Goal: Communication & Community: Answer question/provide support

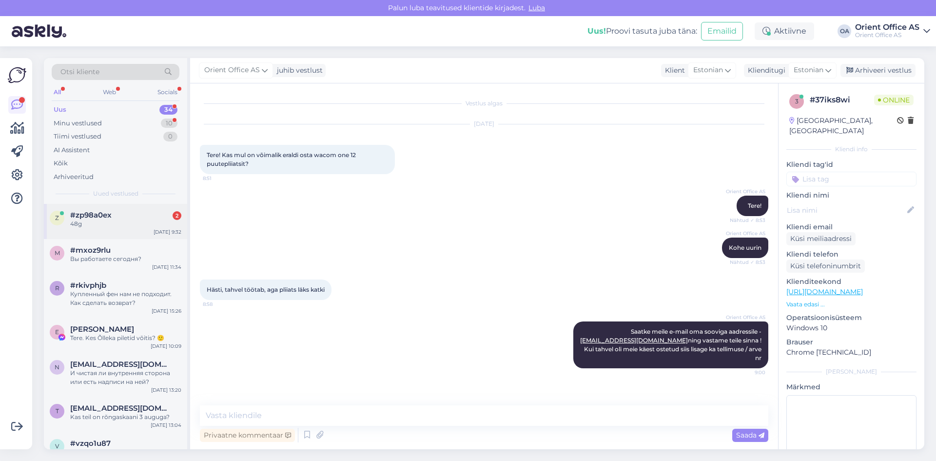
click at [120, 218] on div "#zp98a0ex 2" at bounding box center [125, 215] width 111 height 9
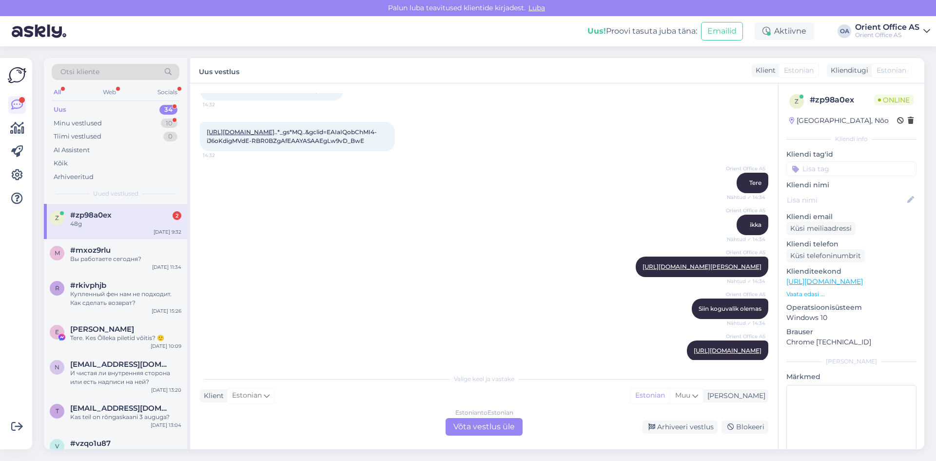
scroll to position [2075, 0]
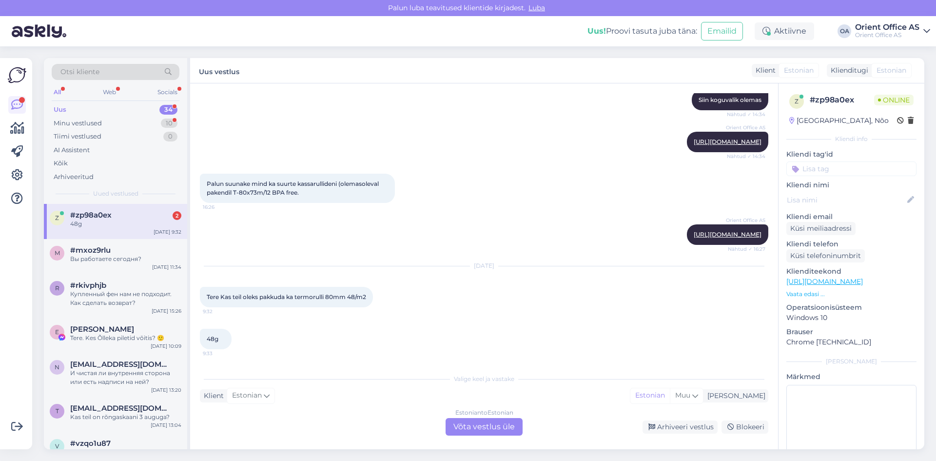
click at [494, 423] on div "Estonian to Estonian Võta vestlus üle" at bounding box center [484, 427] width 77 height 18
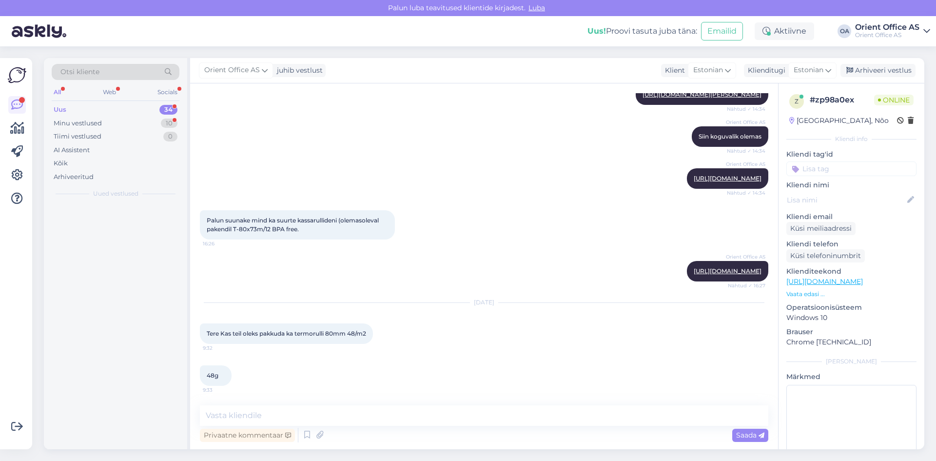
scroll to position [2039, 0]
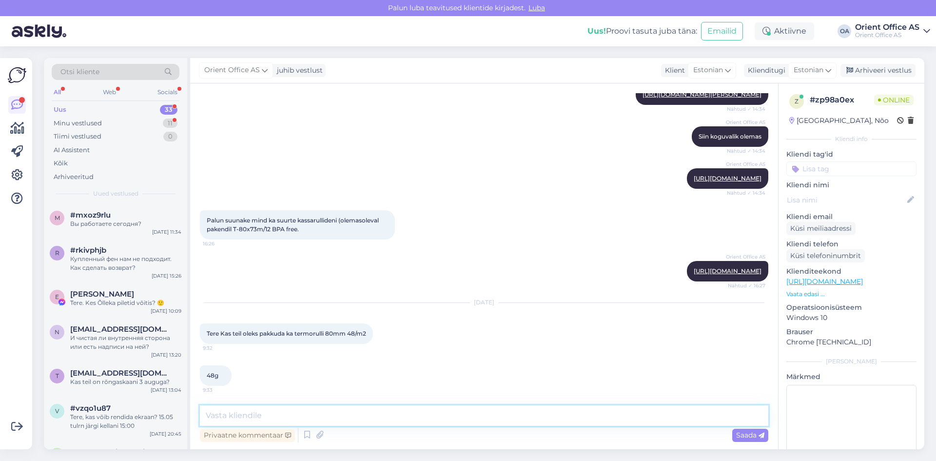
click at [416, 422] on textarea at bounding box center [484, 415] width 568 height 20
click at [296, 411] on textarea at bounding box center [484, 415] width 568 height 20
paste textarea "[URL][DOMAIN_NAME]"
click at [254, 414] on textarea "Tere! Kogu kassarullide valik siin - [URL][DOMAIN_NAME]" at bounding box center [484, 415] width 568 height 20
drag, startPoint x: 272, startPoint y: 412, endPoint x: 250, endPoint y: 414, distance: 22.0
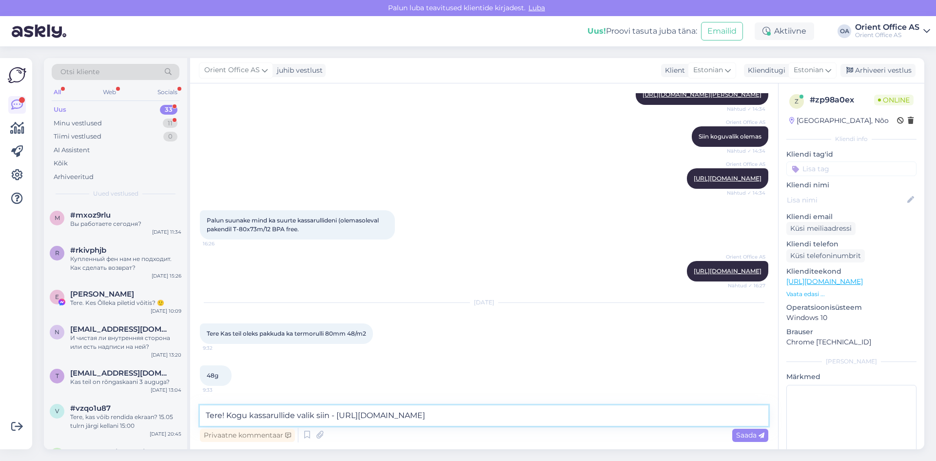
click at [250, 414] on textarea "Tere! Kogu kassarullide valik siin - [URL][DOMAIN_NAME]" at bounding box center [484, 415] width 568 height 20
drag, startPoint x: 340, startPoint y: 412, endPoint x: 556, endPoint y: 416, distance: 216.0
click at [556, 416] on textarea "Tere! Kogu termorullide valik siin - [URL][DOMAIN_NAME]" at bounding box center [484, 415] width 568 height 20
paste textarea "search?key=termorull"
type textarea "Tere! Kogu termorullide valik siin - [URL][DOMAIN_NAME]"
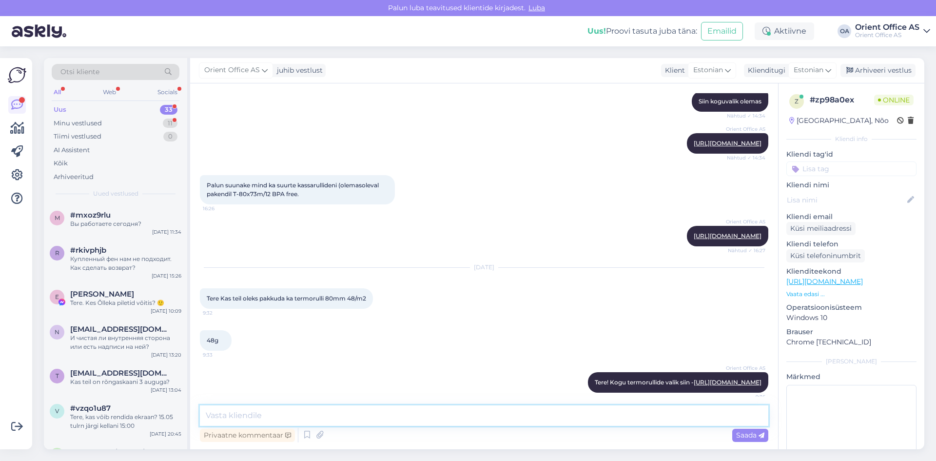
scroll to position [2090, 0]
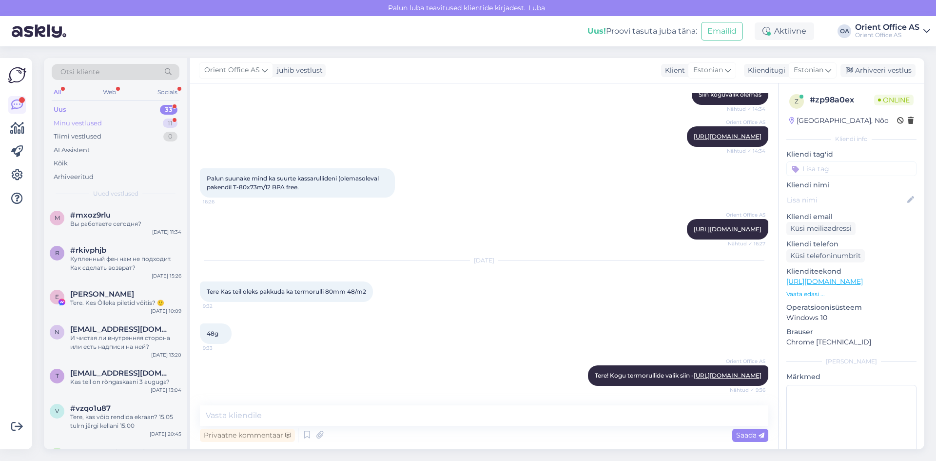
click at [128, 118] on div "Minu vestlused 11" at bounding box center [116, 124] width 128 height 14
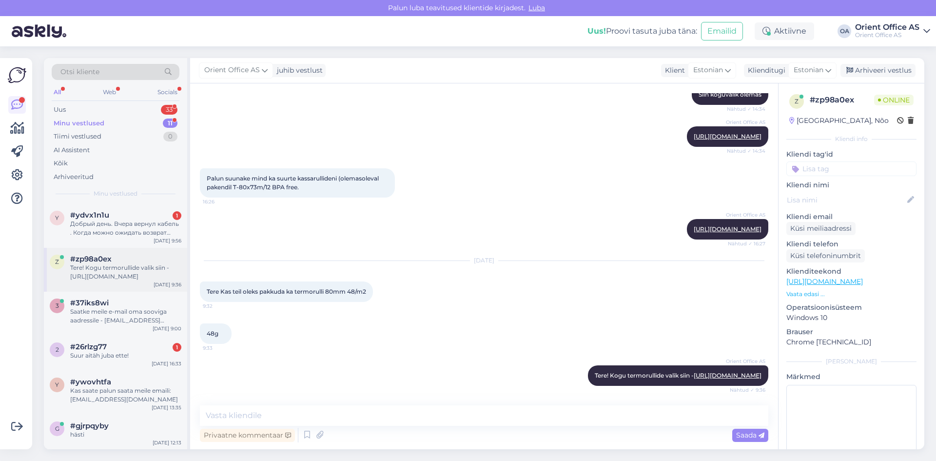
click at [121, 254] on div "#zp98a0ex" at bounding box center [125, 258] width 111 height 9
click at [138, 236] on div "Добрый день. Вчера вернул кабель . Когда можно ожидать возврат денег? [GEOGRAPH…" at bounding box center [125, 228] width 111 height 18
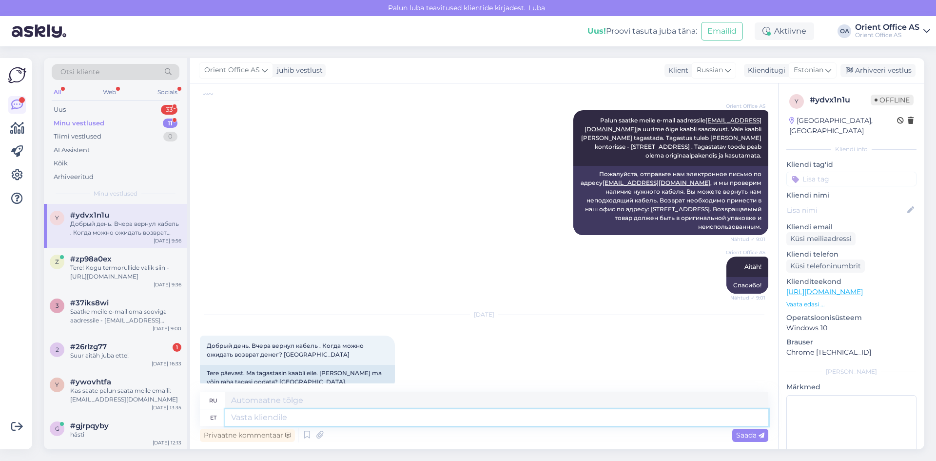
click at [284, 420] on textarea at bounding box center [496, 417] width 543 height 17
type textarea "Tere!"
type textarea "Привет"
type textarea "Tere!"
type textarea "Привет!"
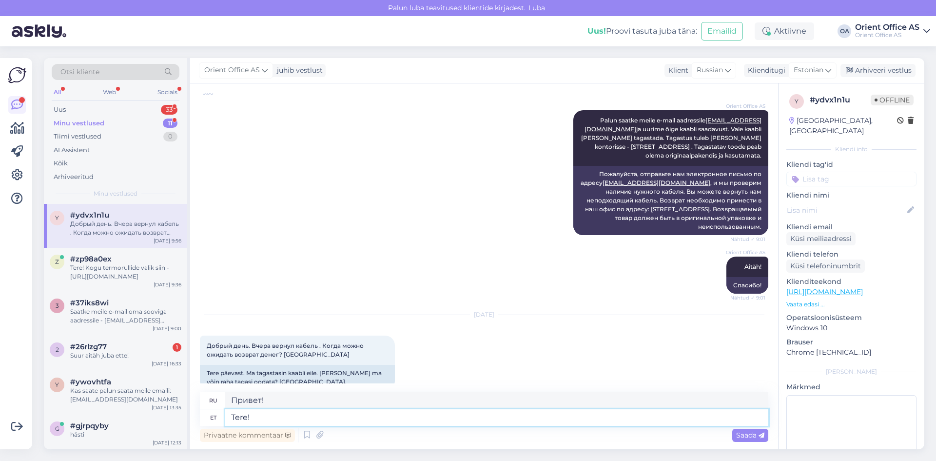
paste textarea "4.1. Lepingust taganemisel tagastab Ettevõtja [PERSON_NAME] kõik viimaselt saad…"
type textarea "Tere! 4.1. Lepingust taganemisel tagastab Ettevõtja [PERSON_NAME] kõik viimasel…"
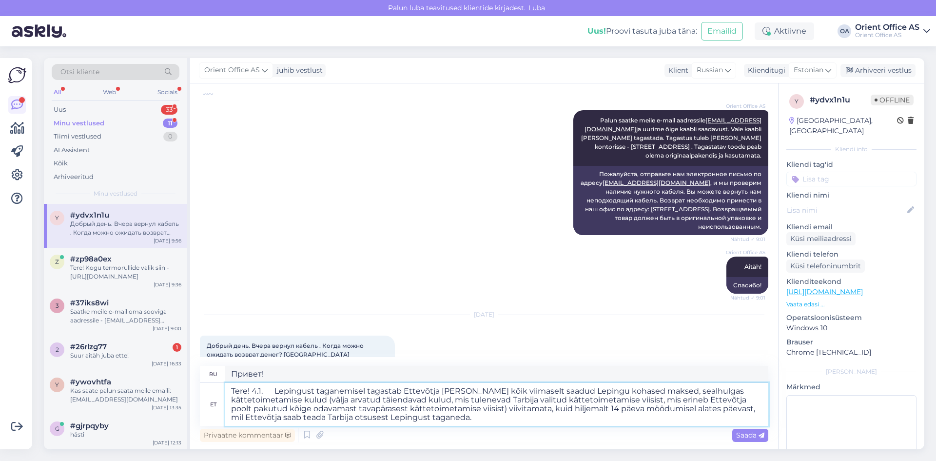
type textarea "Здравствуйте! 4.1. При отказе от Договора Предприниматель обязуется возвратить …"
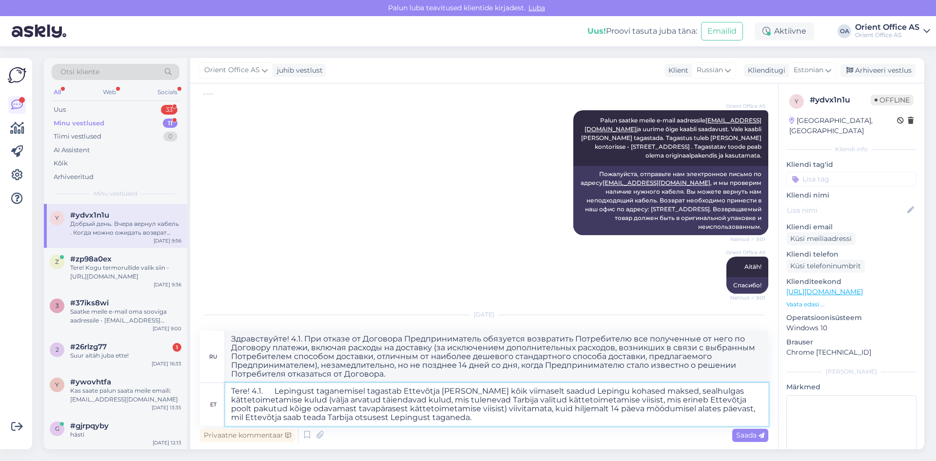
drag, startPoint x: 505, startPoint y: 412, endPoint x: 328, endPoint y: 403, distance: 176.7
click at [328, 403] on textarea "Tere! 4.1. Lepingust taganemisel tagastab Ettevõtja [PERSON_NAME] kõik viimasel…" at bounding box center [496, 404] width 543 height 43
type textarea "Tere! 4.1. Lepingust taganemisel tagastab Ettevõtja [PERSON_NAME] kõik viimasel…"
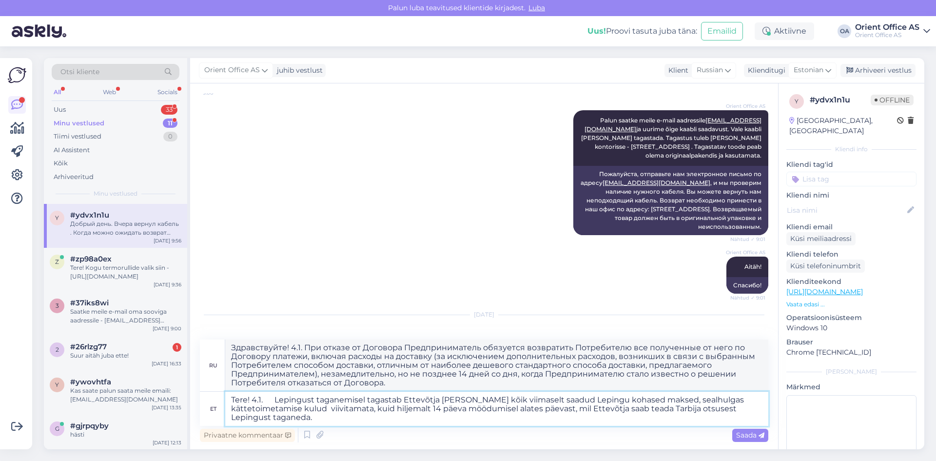
type textarea "Здравствуйте! 4.1. При отказе от Договора Предприниматель обязуется вернуть Пот…"
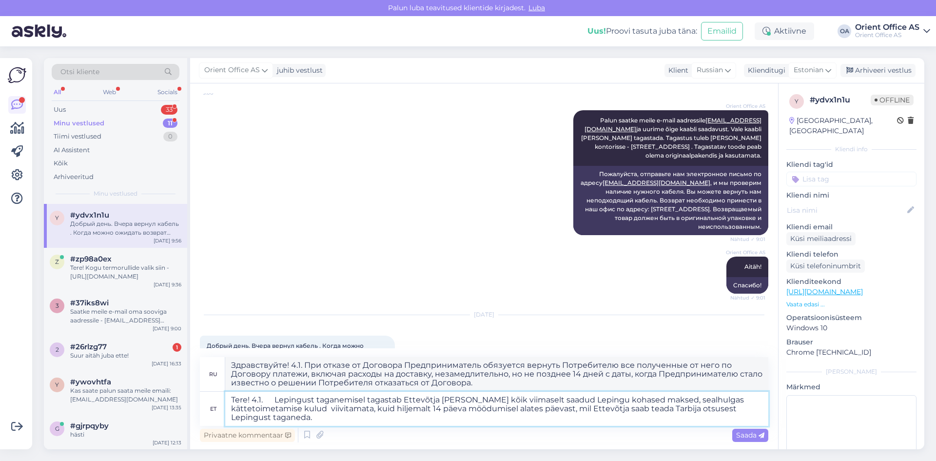
click at [517, 424] on textarea "Tere! 4.1. Lepingust taganemisel tagastab Ettevõtja [PERSON_NAME] kõik viimasel…" at bounding box center [496, 408] width 543 height 34
click at [279, 400] on textarea "Tere! 4.1. Lepingust taganemisel tagastab Ettevõtja [PERSON_NAME] kõik viimasel…" at bounding box center [496, 408] width 543 height 34
click at [273, 399] on textarea "Tere! 4.1. Lepingust taganemisel tagastab Ettevõtja [PERSON_NAME] kõik viimasel…" at bounding box center [496, 408] width 543 height 34
click at [277, 400] on textarea "Tere! 4.1. Lepingust taganemisel tagastab Ettevõtja [PERSON_NAME] kõik viimasel…" at bounding box center [496, 408] width 543 height 34
type textarea "Tere! 4.1. Lepingust taganemisel tagastab Ettevõtja [PERSON_NAME] kõik viimasel…"
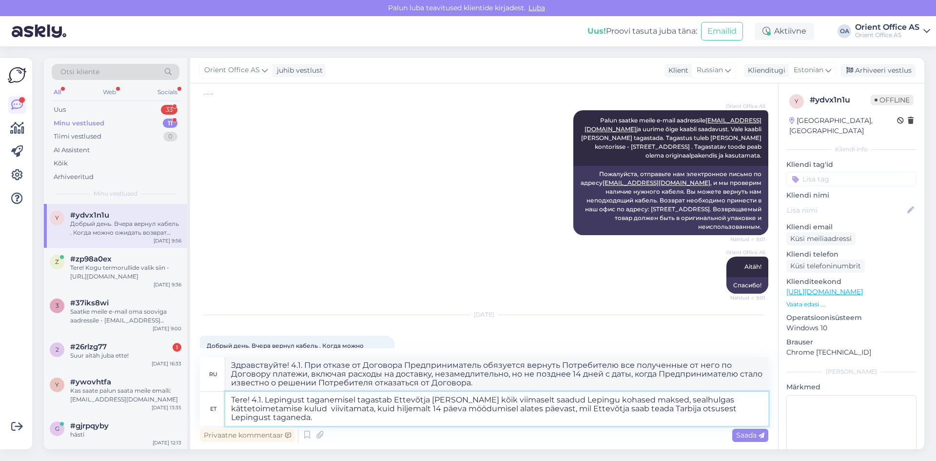
click at [322, 420] on textarea "Tere! 4.1. Lepingust taganemisel tagastab Ettevõtja [PERSON_NAME] kõik viimasel…" at bounding box center [496, 408] width 543 height 34
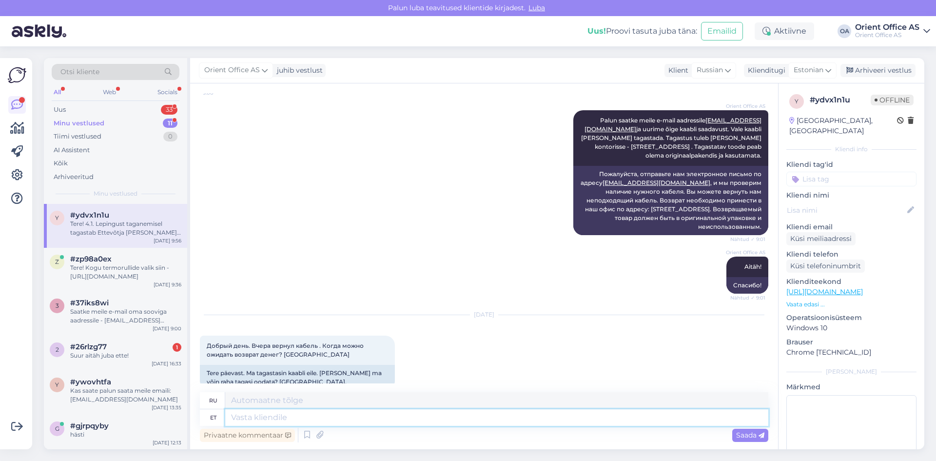
scroll to position [871, 0]
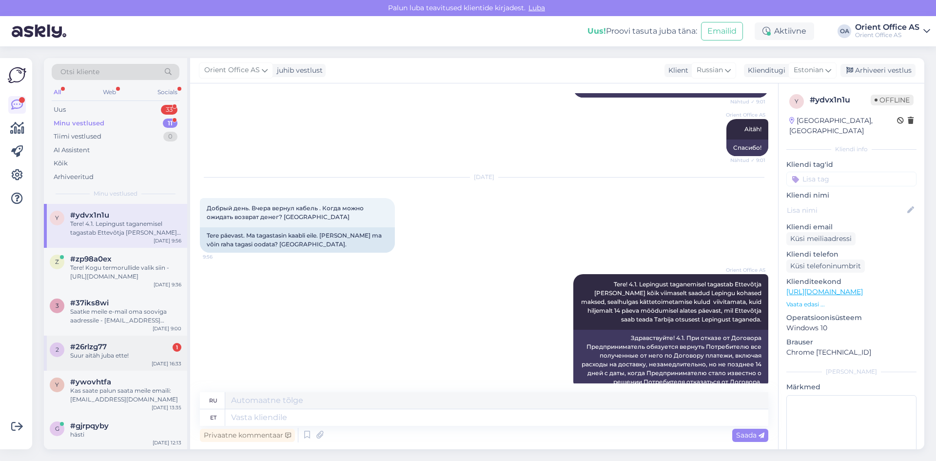
click at [151, 344] on div "#26rlzg77 1" at bounding box center [125, 346] width 111 height 9
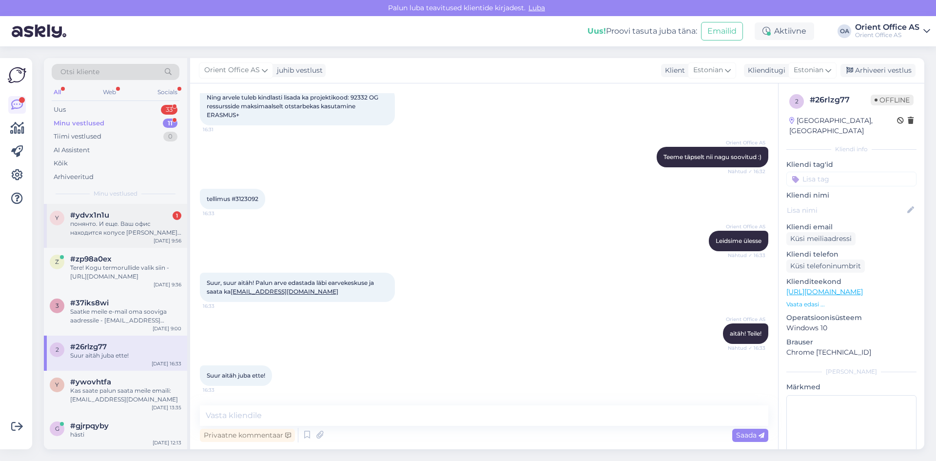
click at [111, 233] on div "понянто. И еще. Ваш офис находится копусе [PERSON_NAME]. а не В. Это ввело меня…" at bounding box center [125, 228] width 111 height 18
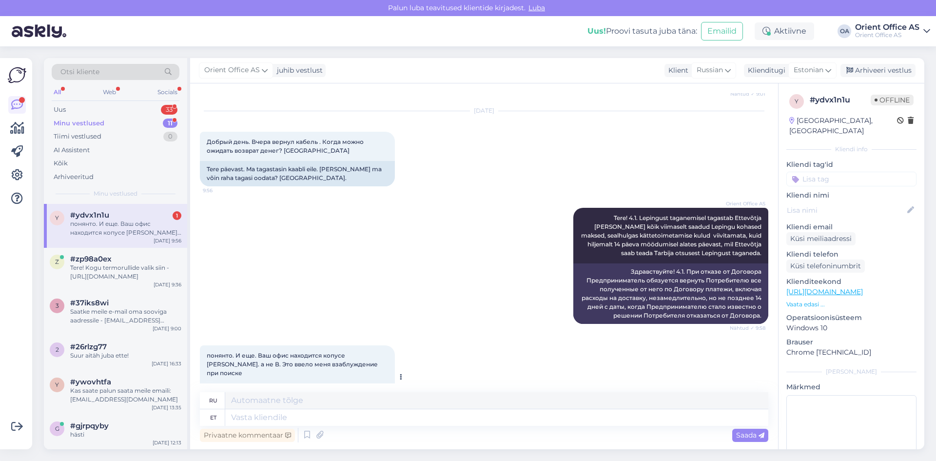
scroll to position [947, 0]
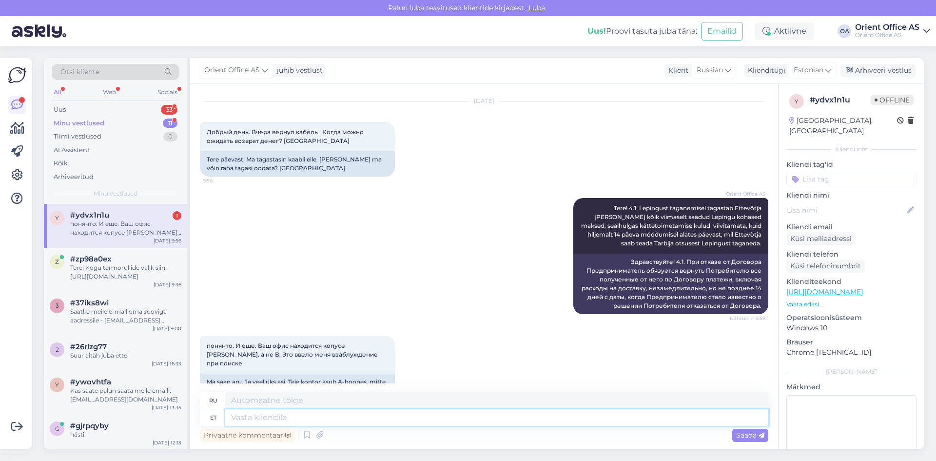
click at [281, 421] on textarea at bounding box center [496, 417] width 543 height 17
click at [285, 418] on textarea at bounding box center [496, 417] width 543 height 17
type textarea "Aadress"
type textarea "Адрес"
type textarea "Aadress on Järvevana te"
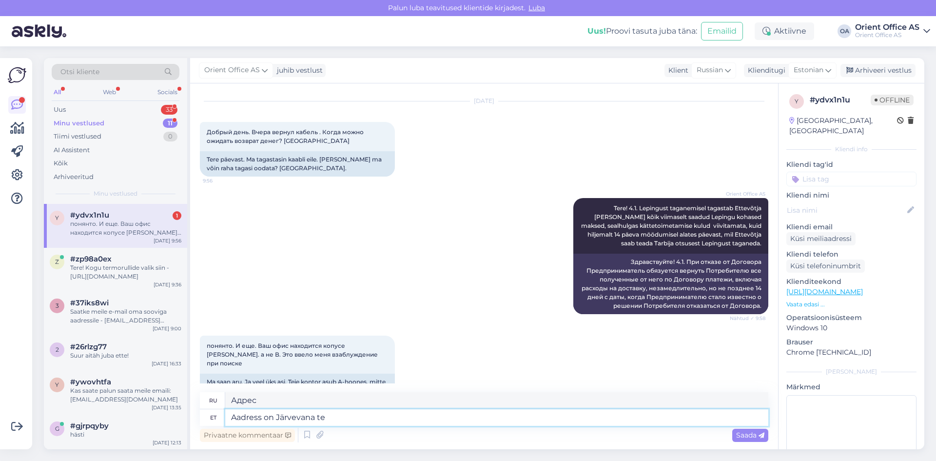
type textarea "Адрес — Ярвевана."
type textarea "Aadress on Järvevana tee"
type textarea "Адрес — Järvevana tee"
type textarea "Aadress on Järvevana tee /B"
type textarea "Адрес: Ярвевана теэ /[PERSON_NAME]"
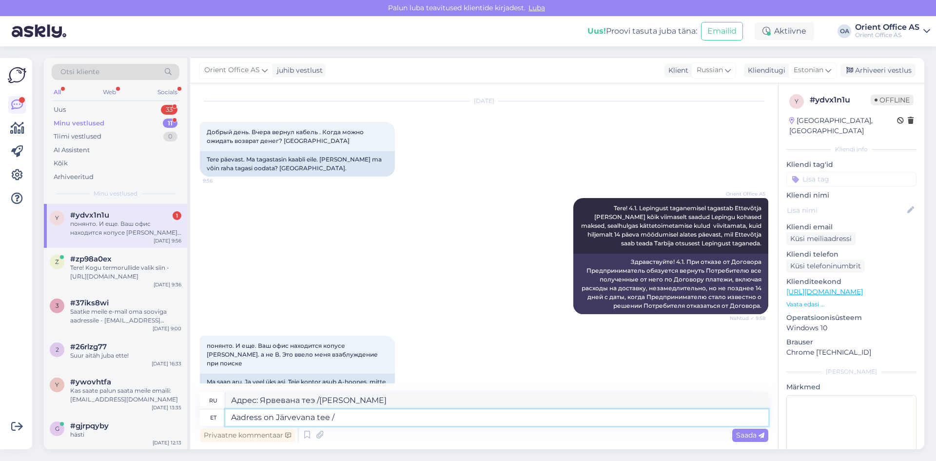
type textarea "Aadress on Järvevana tee"
type textarea "Адрес — Järvevana tee"
type textarea "Aadress on [STREET_ADDRESS]"
type textarea "Адрес: Ярвевана теэ 7б."
type textarea "Aadress on [STREET_ADDRESS]"
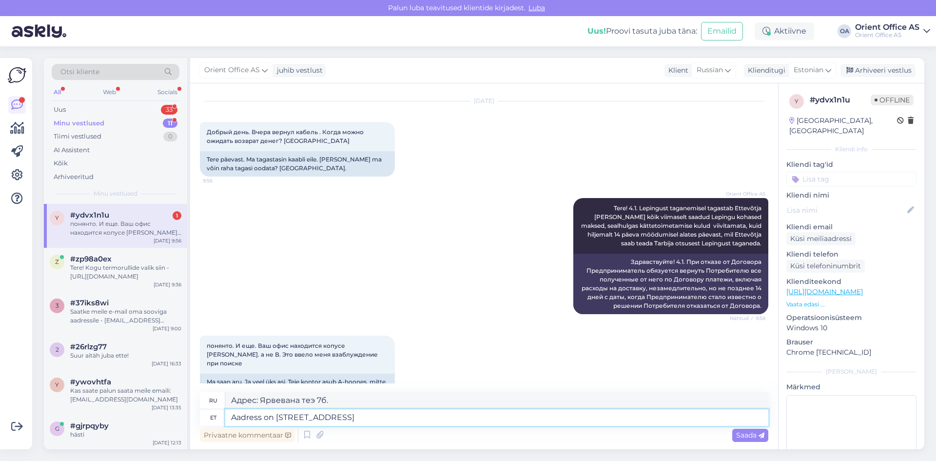
type textarea "Адрес: Ярвевана теэ 7б,"
type textarea "Aadress on [STREET_ADDRESS]"
type textarea "Адрес: [STREET_ADDRESS]"
type textarea "Aadress on [STREET_ADDRESS] asub"
type textarea "Адрес: [STREET_ADDRESS]"
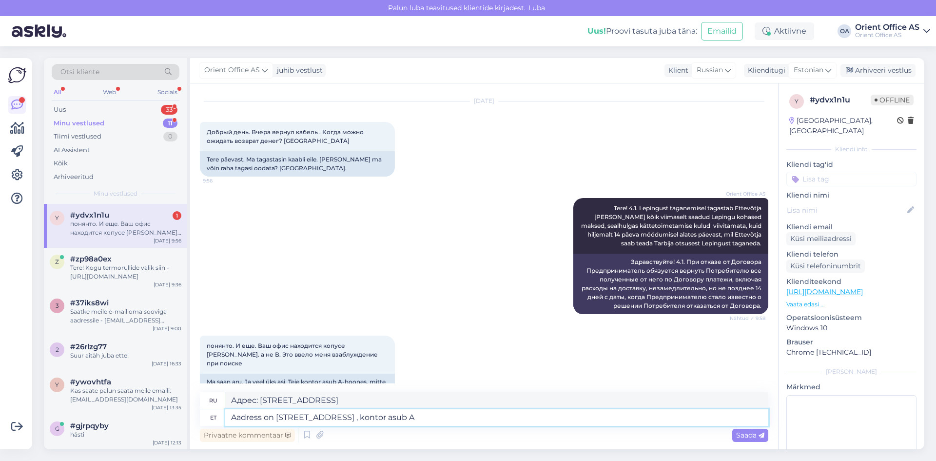
type textarea "Aadress on [STREET_ADDRESS] , kontor asub A k"
type textarea "Адрес: [STREET_ADDRESS]."
type textarea "Aadress on [STREET_ADDRESS] , kontor asub A korpuses."
type textarea "Адрес: [STREET_ADDRESS] находится в здании A."
click at [233, 415] on textarea "Aadress on [STREET_ADDRESS] , kontor asub A korpuses." at bounding box center [496, 417] width 543 height 17
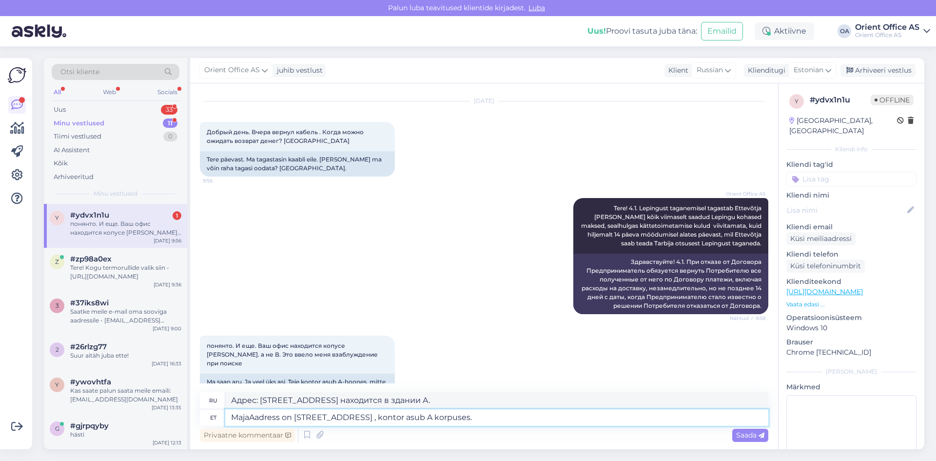
type textarea "[PERSON_NAME] on [STREET_ADDRESS] , kontor asub A korpuses."
type textarea "Адрес дома — [STREET_ADDRESS] находится в здании A."
type textarea "Maja aadress on [STREET_ADDRESS] , kontor asub A korpuses."
type textarea "Адрес здания: [STREET_ADDRESS] находится в здании A."
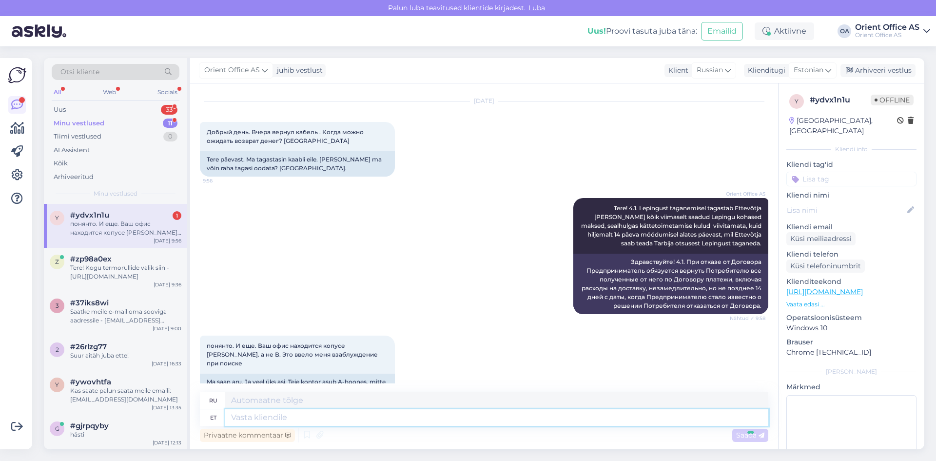
scroll to position [1015, 0]
